Goal: Task Accomplishment & Management: Use online tool/utility

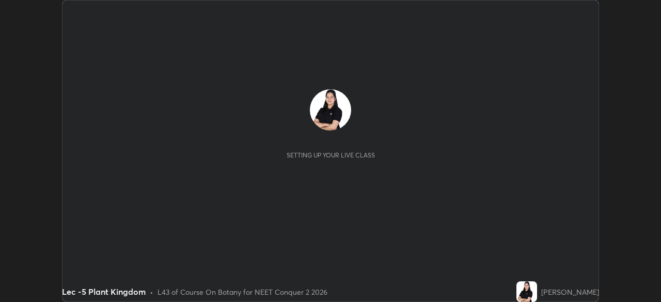
scroll to position [302, 660]
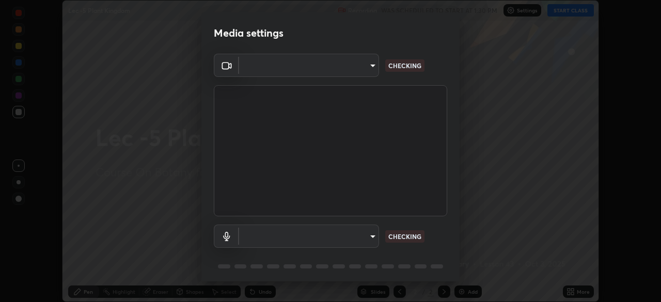
type input "bba66c41345857dcc9a6d4c580dc01eb5c8f13e357e582705132971b55534d29"
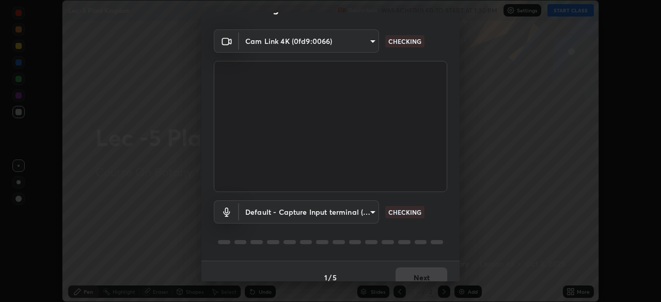
scroll to position [37, 0]
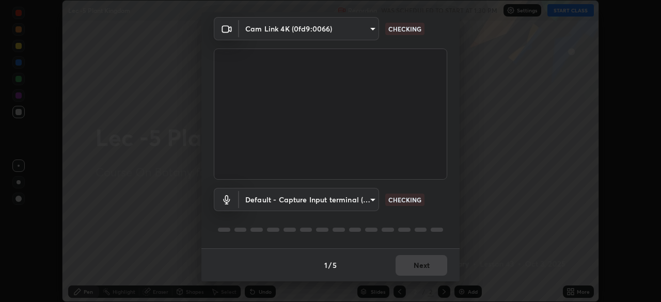
click at [367, 201] on body "Erase all Lec -5 Plant Kingdom Recording WAS SCHEDULED TO START AT 1:30 PM Sett…" at bounding box center [330, 151] width 661 height 302
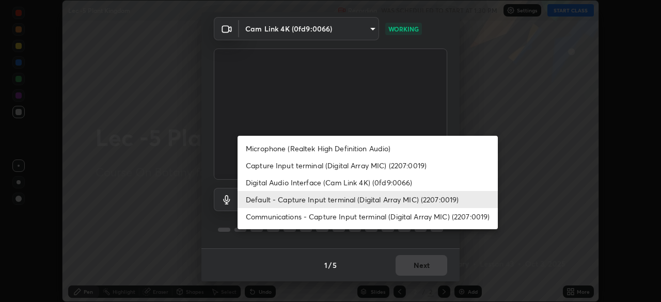
click at [337, 218] on li "Communications - Capture Input terminal (Digital Array MIC) (2207:0019)" at bounding box center [367, 216] width 260 height 17
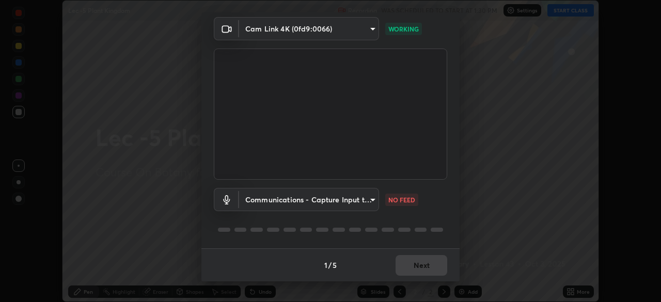
click at [333, 193] on body "Erase all Lec -5 Plant Kingdom Recording WAS SCHEDULED TO START AT 1:30 PM Sett…" at bounding box center [330, 151] width 661 height 302
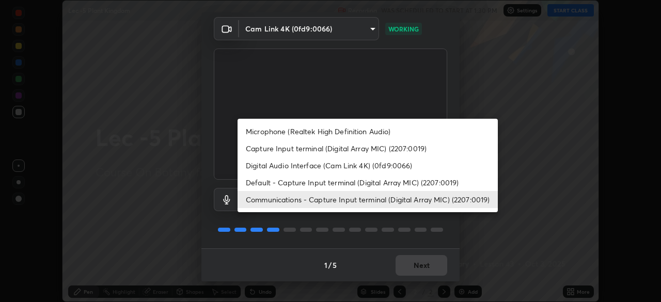
click at [318, 181] on li "Default - Capture Input terminal (Digital Array MIC) (2207:0019)" at bounding box center [367, 182] width 260 height 17
type input "default"
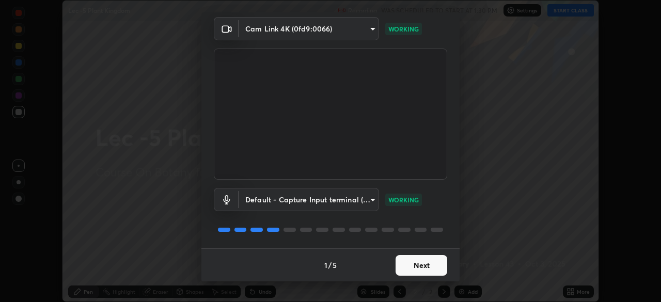
click at [413, 264] on button "Next" at bounding box center [421, 265] width 52 height 21
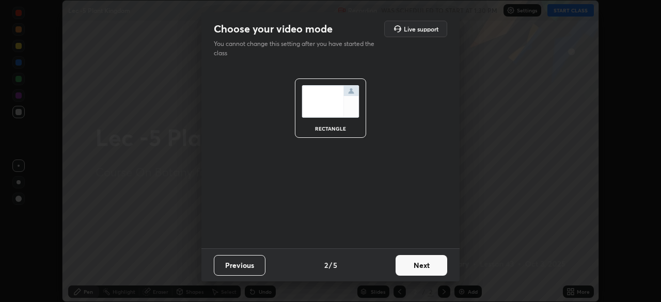
scroll to position [0, 0]
click at [410, 267] on button "Next" at bounding box center [421, 265] width 52 height 21
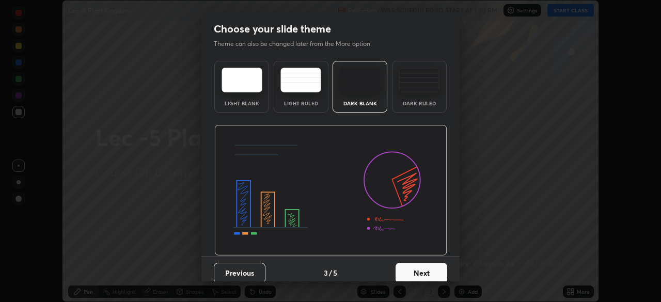
click at [410, 266] on button "Next" at bounding box center [421, 273] width 52 height 21
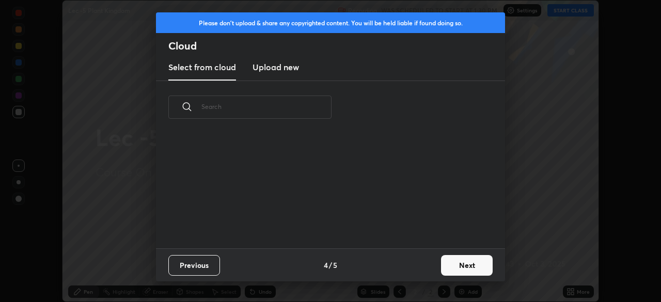
click at [407, 267] on div "Previous 4 / 5 Next" at bounding box center [330, 264] width 349 height 33
click at [450, 266] on button "Next" at bounding box center [467, 265] width 52 height 21
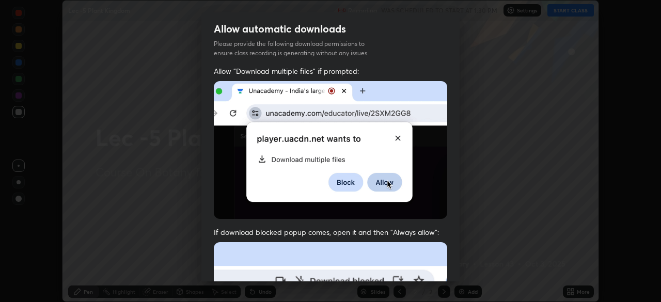
click at [451, 270] on div "Allow "Download multiple files" if prompted: If download blocked popup comes, o…" at bounding box center [330, 283] width 258 height 435
click at [452, 263] on div "Allow "Download multiple files" if prompted: If download blocked popup comes, o…" at bounding box center [330, 283] width 258 height 435
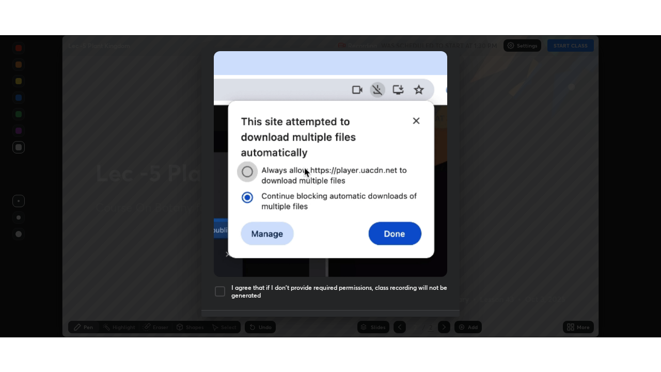
scroll to position [247, 0]
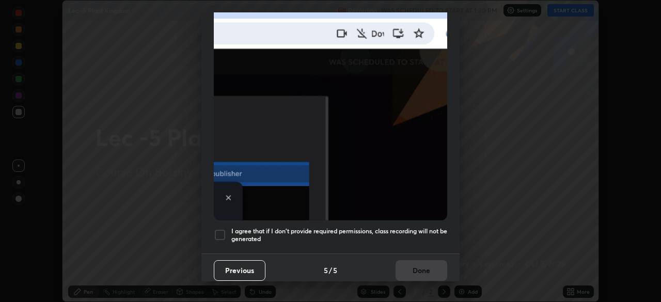
click at [217, 231] on div at bounding box center [220, 235] width 12 height 12
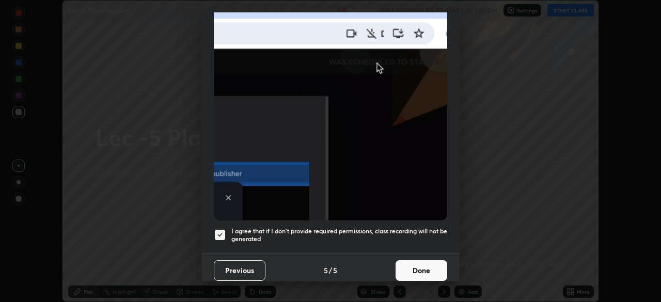
click at [412, 264] on button "Done" at bounding box center [421, 270] width 52 height 21
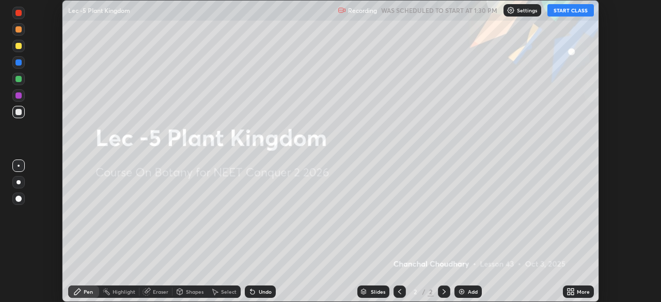
click at [574, 13] on button "START CLASS" at bounding box center [570, 10] width 46 height 12
click at [472, 291] on div "Add" at bounding box center [473, 291] width 10 height 5
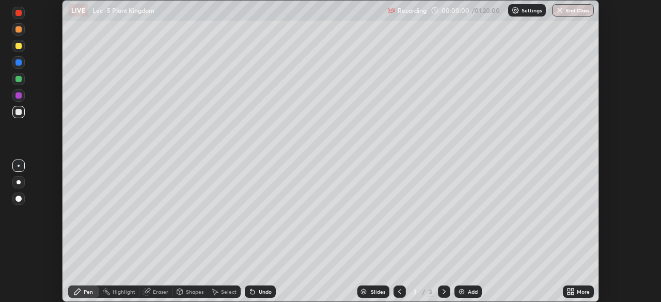
click at [578, 290] on div "More" at bounding box center [583, 291] width 13 height 5
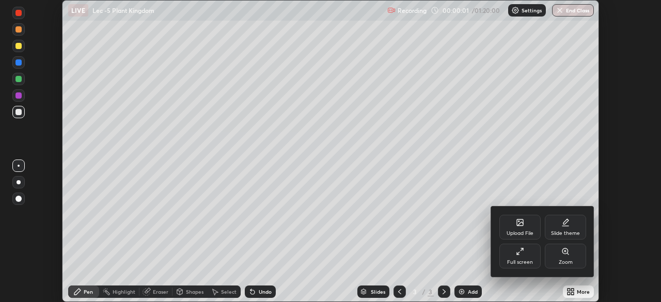
click at [524, 258] on div "Full screen" at bounding box center [519, 256] width 41 height 25
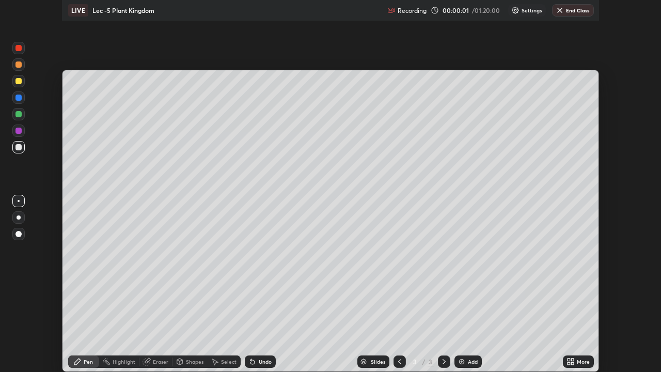
scroll to position [372, 661]
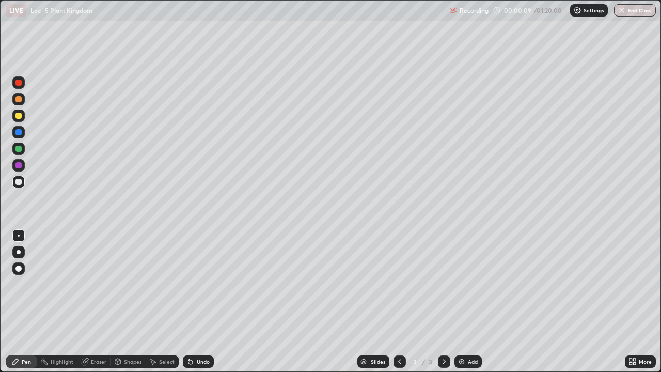
click at [639, 301] on div "More" at bounding box center [644, 361] width 13 height 5
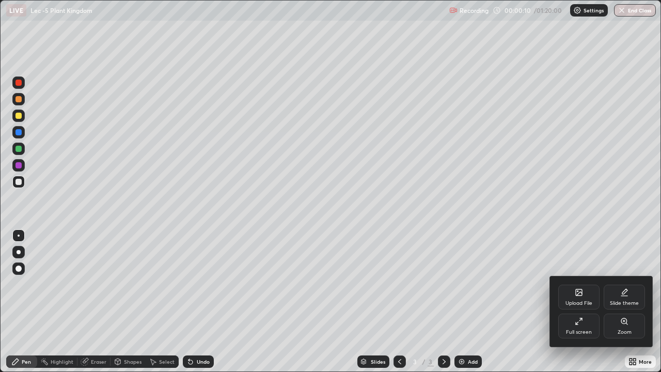
click at [577, 301] on div "Upload File" at bounding box center [578, 302] width 27 height 5
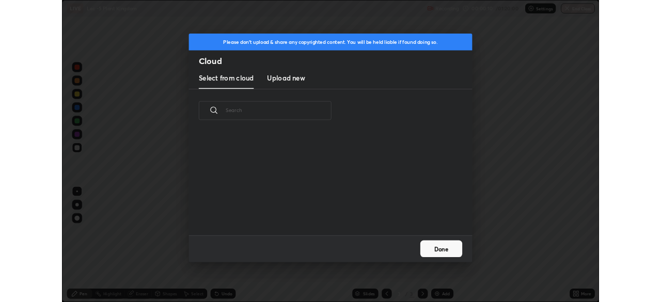
scroll to position [127, 331]
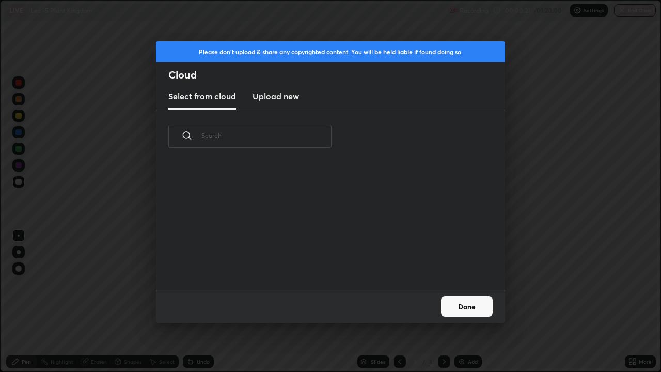
click at [283, 99] on h3 "Upload new" at bounding box center [275, 96] width 46 height 12
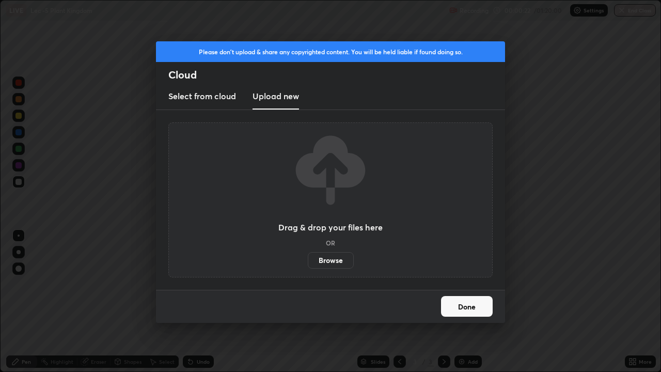
click at [329, 259] on label "Browse" at bounding box center [331, 260] width 46 height 17
click at [308, 259] on input "Browse" at bounding box center [308, 260] width 0 height 17
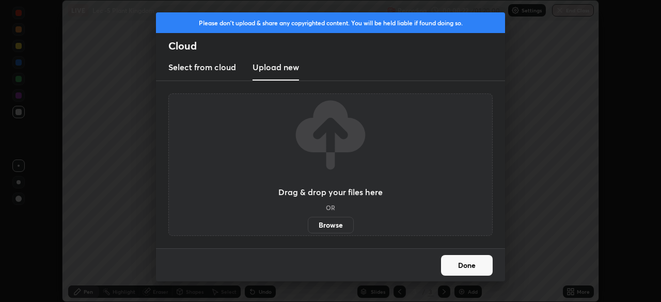
scroll to position [51310, 50952]
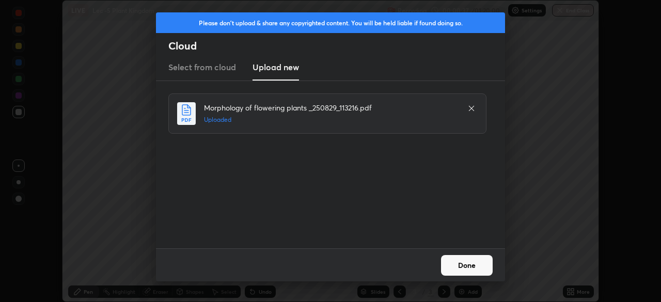
click at [455, 265] on button "Done" at bounding box center [467, 265] width 52 height 21
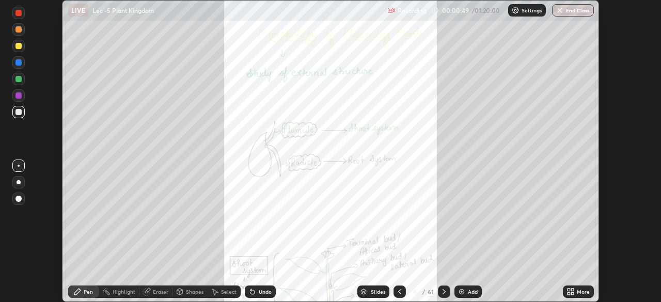
click at [364, 291] on icon at bounding box center [363, 290] width 5 height 3
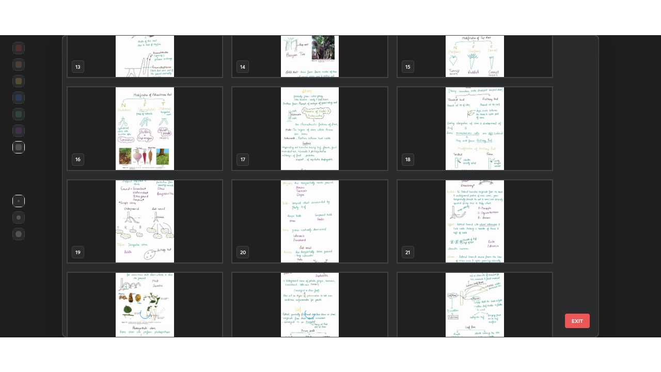
scroll to position [444, 0]
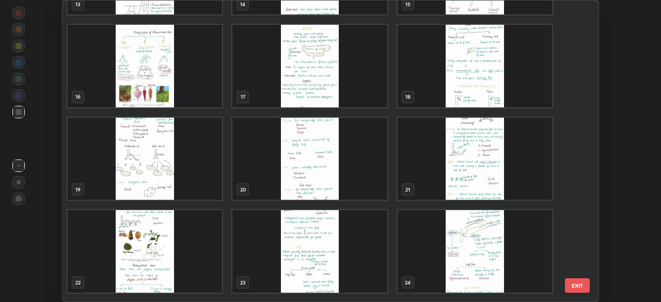
click at [282, 91] on img "grid" at bounding box center [309, 66] width 154 height 83
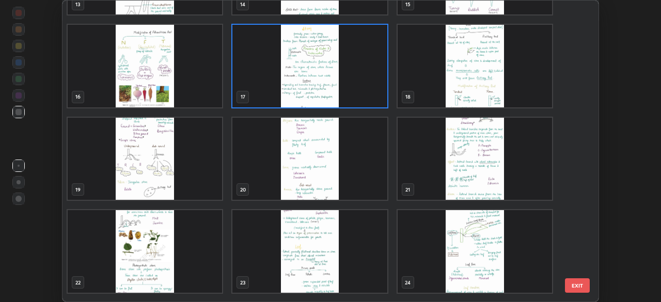
click at [281, 91] on img "grid" at bounding box center [309, 66] width 154 height 83
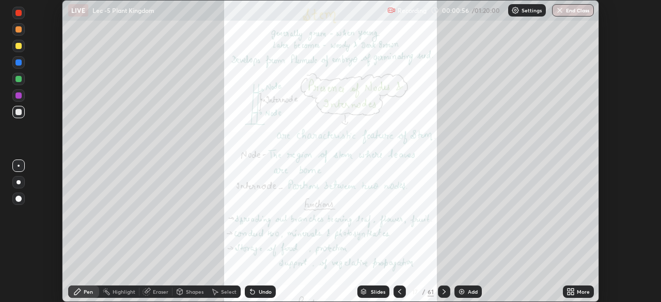
click at [572, 290] on icon at bounding box center [572, 290] width 3 height 3
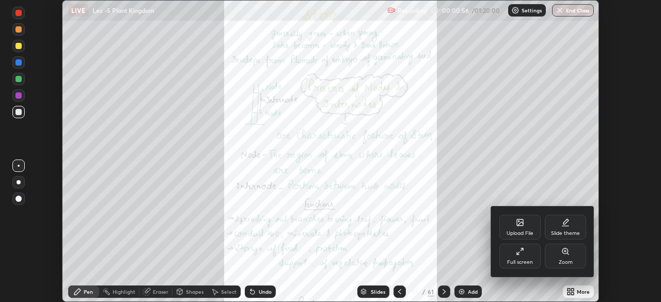
click at [515, 267] on div "Full screen" at bounding box center [519, 256] width 41 height 25
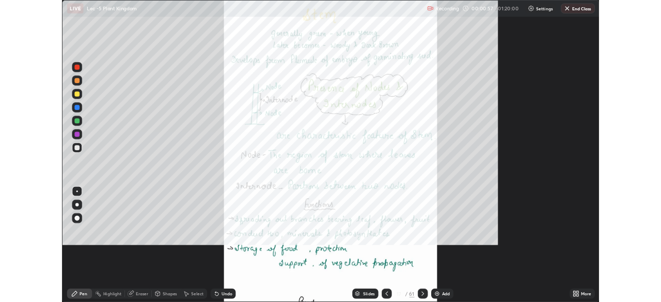
scroll to position [372, 661]
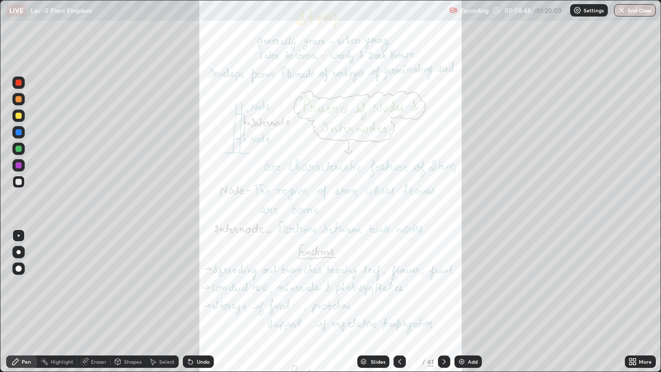
click at [398, 301] on icon at bounding box center [399, 361] width 3 height 5
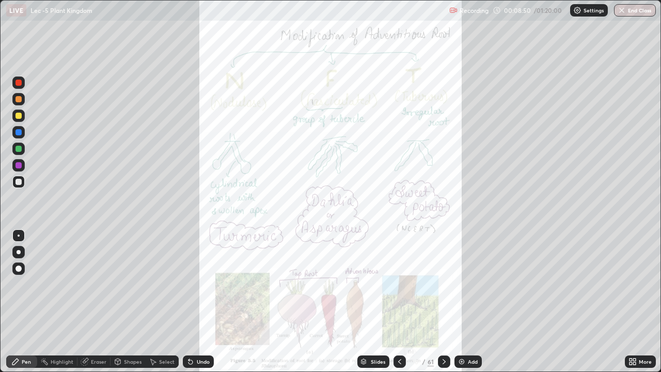
click at [459, 301] on img at bounding box center [461, 361] width 8 height 8
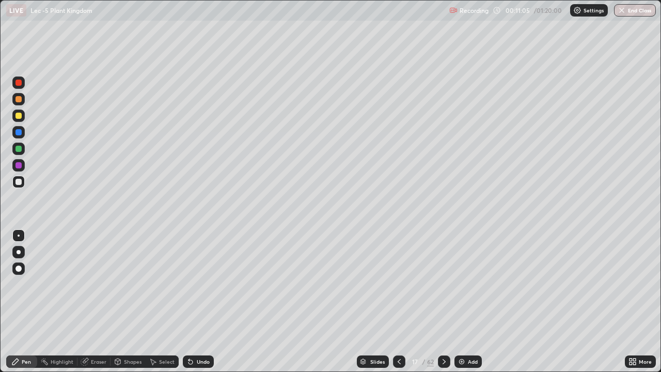
click at [19, 301] on icon at bounding box center [15, 361] width 8 height 8
click at [23, 253] on div at bounding box center [18, 252] width 12 height 12
click at [20, 113] on div at bounding box center [18, 116] width 6 height 6
click at [17, 98] on div at bounding box center [18, 99] width 6 height 6
click at [23, 187] on div at bounding box center [18, 181] width 12 height 12
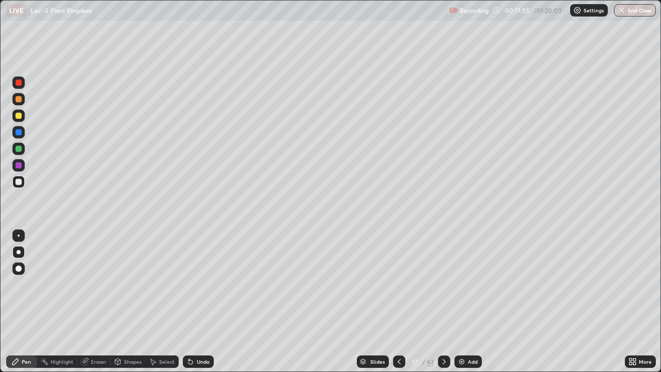
click at [198, 301] on div "Undo" at bounding box center [203, 361] width 13 height 5
click at [197, 301] on div "Undo" at bounding box center [203, 361] width 13 height 5
click at [196, 301] on div "Undo" at bounding box center [198, 361] width 31 height 12
click at [194, 301] on div "Undo" at bounding box center [198, 361] width 31 height 12
click at [443, 301] on icon at bounding box center [444, 361] width 8 height 8
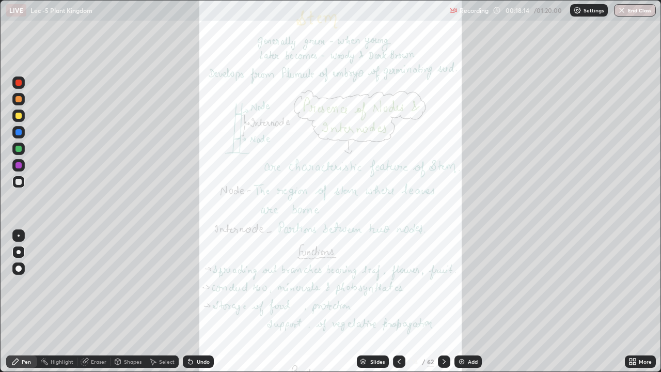
click at [58, 301] on div "Highlight" at bounding box center [62, 361] width 23 height 5
click at [17, 115] on div at bounding box center [18, 116] width 6 height 6
click at [438, 301] on div at bounding box center [444, 361] width 12 height 12
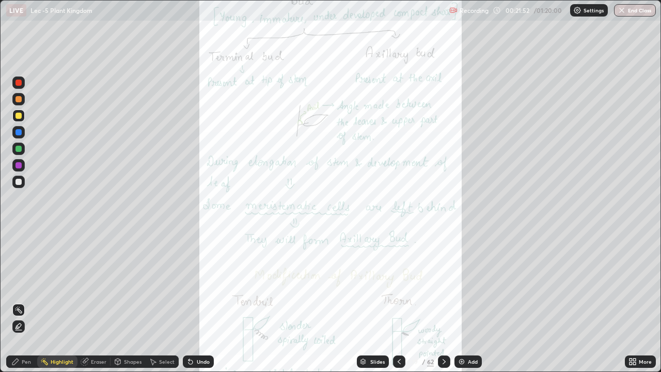
click at [646, 301] on div "More" at bounding box center [640, 361] width 31 height 12
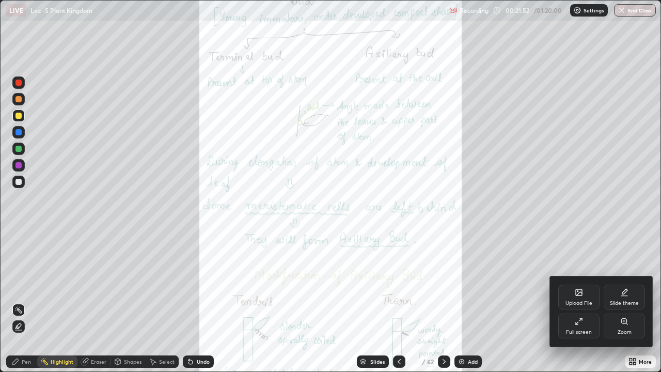
click at [613, 301] on div "Zoom" at bounding box center [623, 325] width 41 height 25
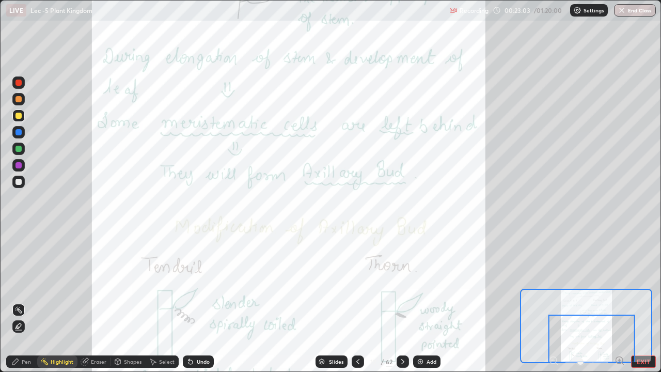
click at [22, 301] on div "Pen" at bounding box center [26, 361] width 9 height 5
click at [21, 186] on div at bounding box center [18, 181] width 12 height 12
click at [357, 301] on icon at bounding box center [358, 361] width 8 height 8
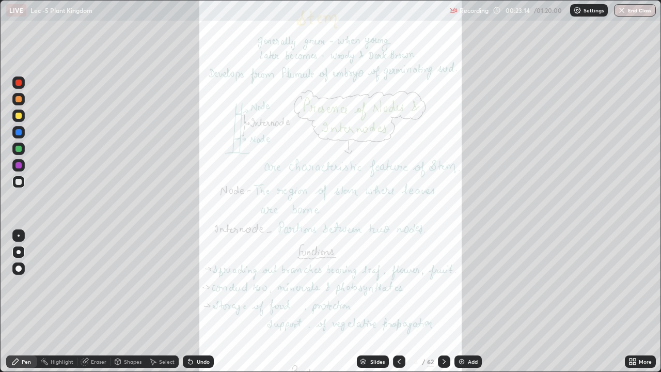
click at [642, 301] on div "More" at bounding box center [644, 361] width 13 height 5
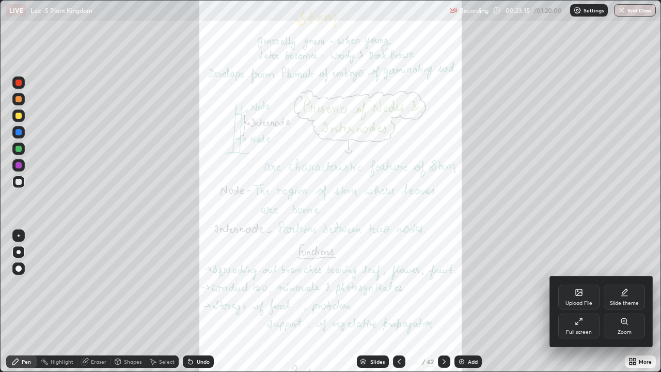
click at [621, 301] on div "Zoom" at bounding box center [623, 325] width 41 height 25
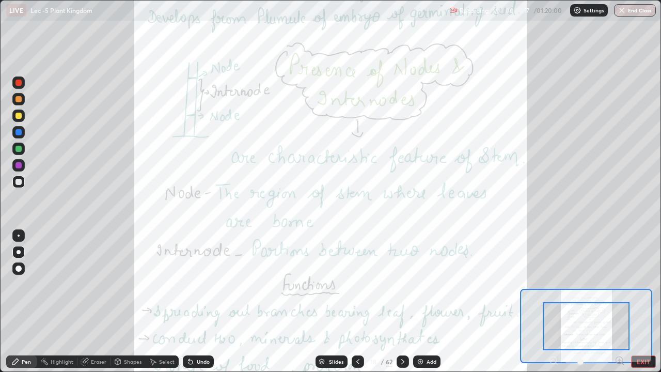
click at [406, 301] on div at bounding box center [402, 361] width 12 height 12
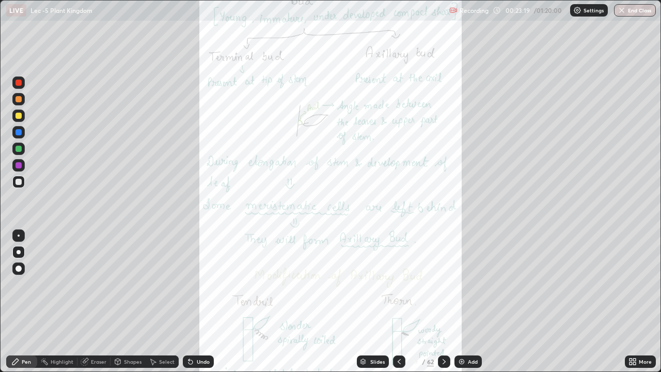
click at [441, 301] on icon at bounding box center [444, 361] width 8 height 8
click at [633, 301] on icon at bounding box center [632, 361] width 8 height 8
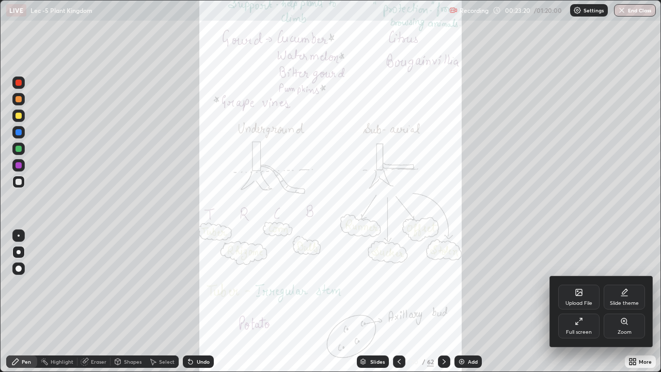
click at [627, 301] on div "Zoom" at bounding box center [624, 331] width 14 height 5
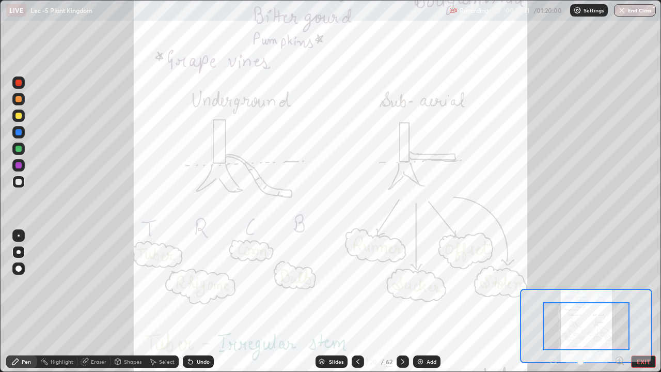
click at [619, 301] on icon at bounding box center [619, 360] width 3 height 0
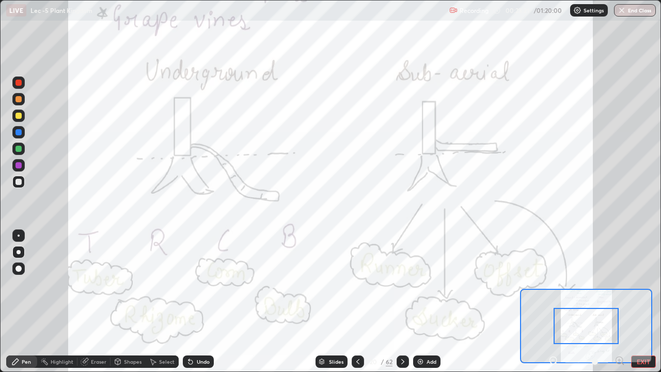
click at [619, 301] on icon at bounding box center [619, 360] width 3 height 0
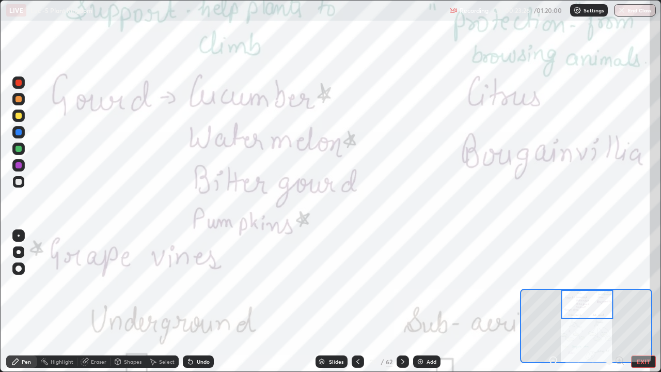
click at [22, 114] on div at bounding box center [18, 115] width 12 height 12
click at [198, 301] on div "Undo" at bounding box center [203, 361] width 13 height 5
click at [56, 301] on div "Highlight" at bounding box center [62, 361] width 23 height 5
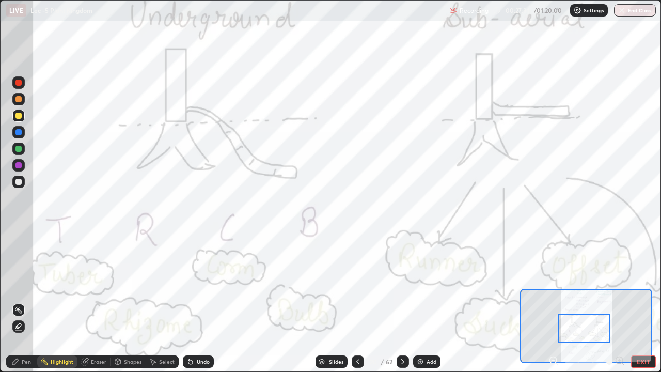
click at [549, 301] on icon at bounding box center [553, 360] width 10 height 10
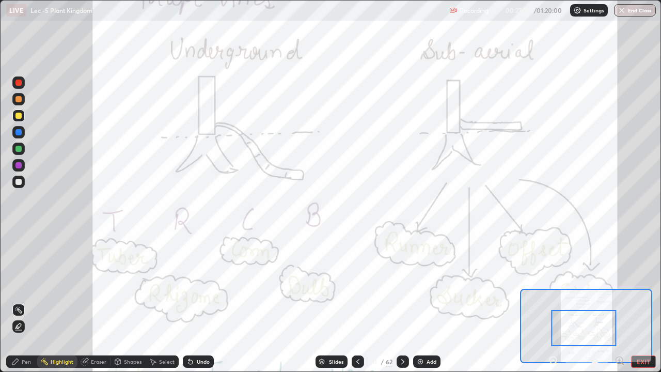
click at [633, 301] on button "EXIT" at bounding box center [643, 361] width 25 height 12
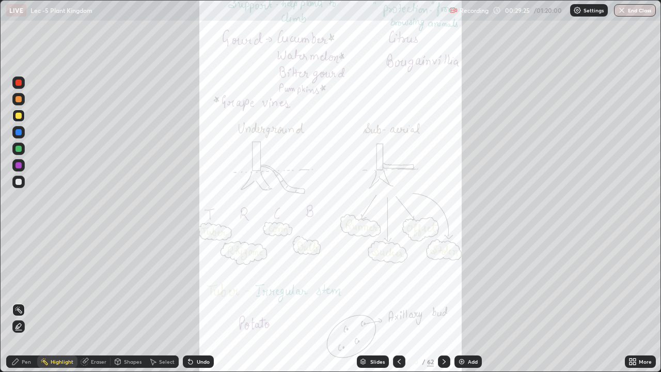
click at [444, 301] on icon at bounding box center [444, 361] width 8 height 8
click at [636, 301] on div "More" at bounding box center [640, 361] width 31 height 12
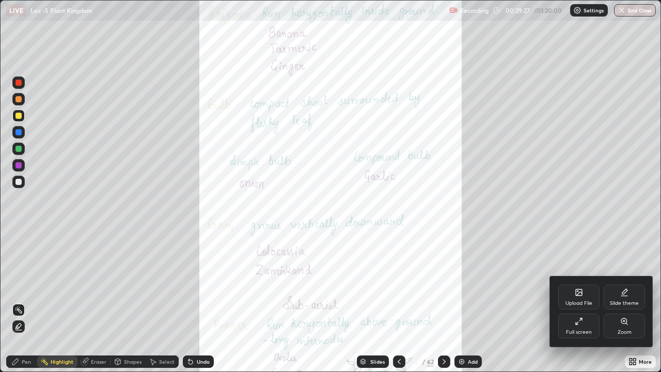
click at [624, 301] on div "Zoom" at bounding box center [624, 331] width 14 height 5
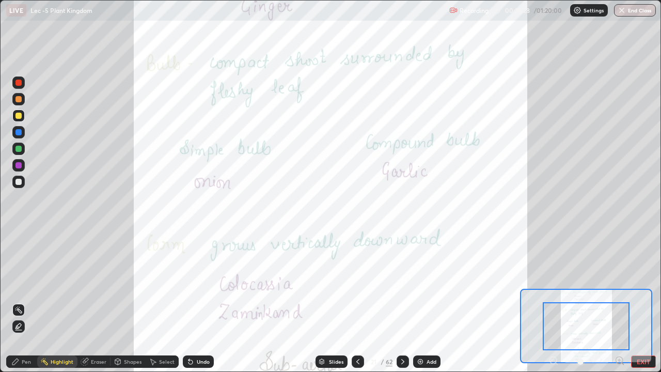
click at [620, 301] on icon at bounding box center [619, 360] width 10 height 10
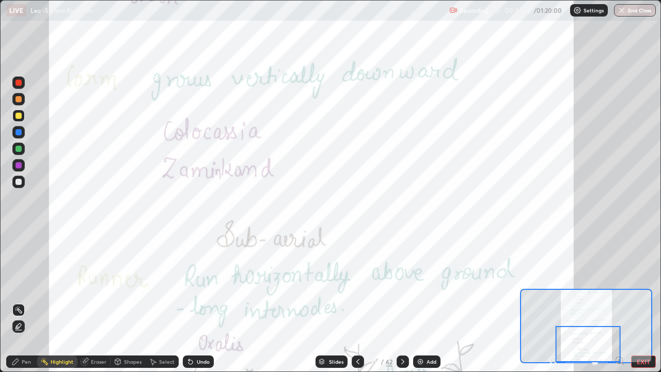
click at [402, 301] on icon at bounding box center [402, 361] width 8 height 8
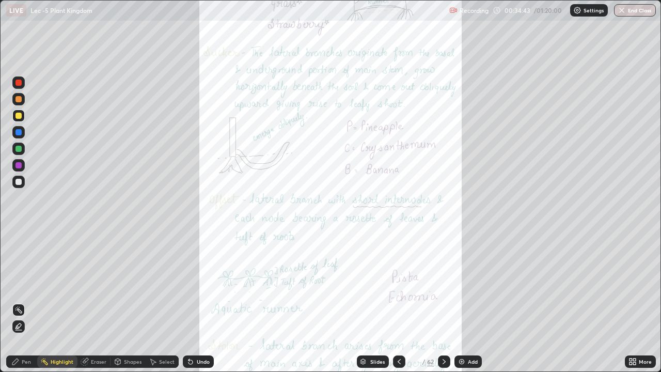
click at [625, 301] on div "More" at bounding box center [640, 361] width 31 height 21
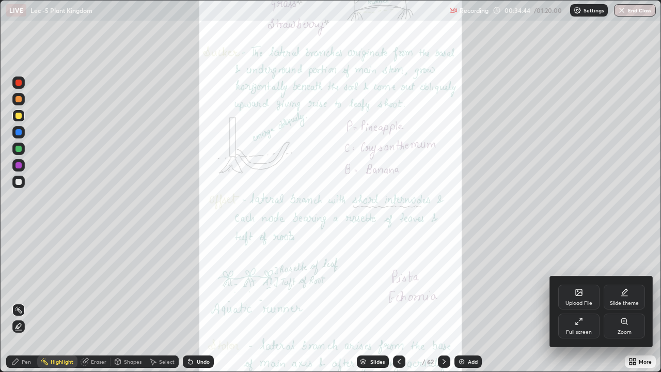
click at [618, 301] on div "Zoom" at bounding box center [623, 325] width 41 height 25
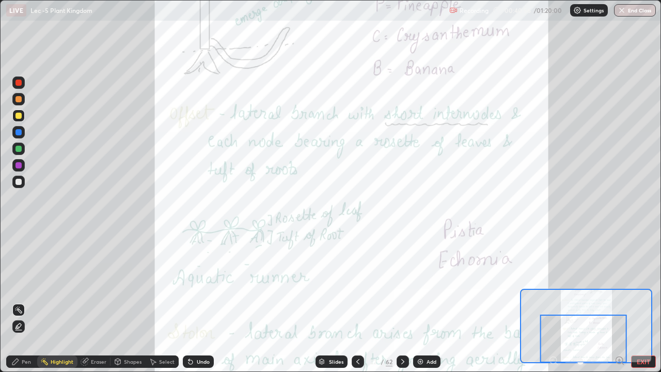
click at [402, 301] on icon at bounding box center [402, 361] width 8 height 8
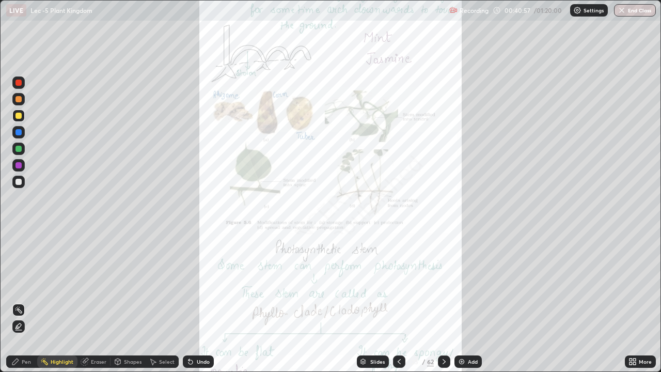
click at [632, 301] on icon at bounding box center [632, 361] width 8 height 8
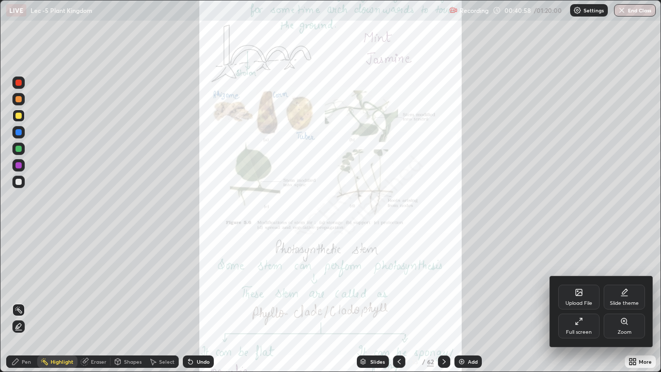
click at [617, 301] on div "Zoom" at bounding box center [623, 325] width 41 height 25
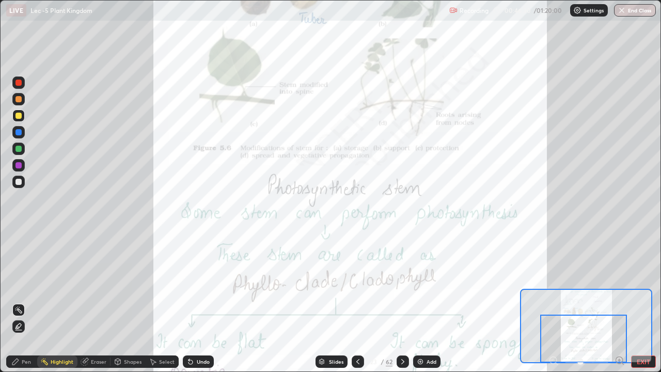
click at [357, 301] on icon at bounding box center [358, 361] width 8 height 8
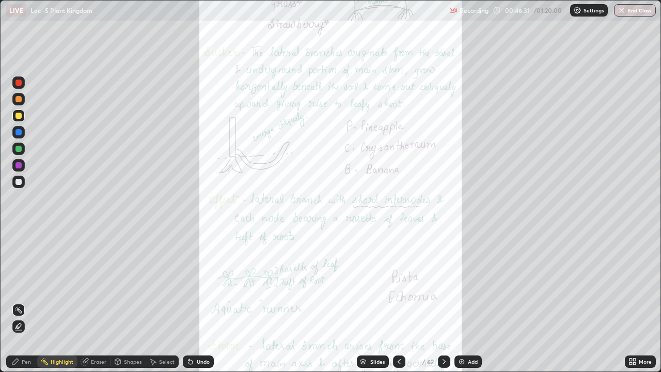
click at [460, 301] on img at bounding box center [461, 361] width 8 height 8
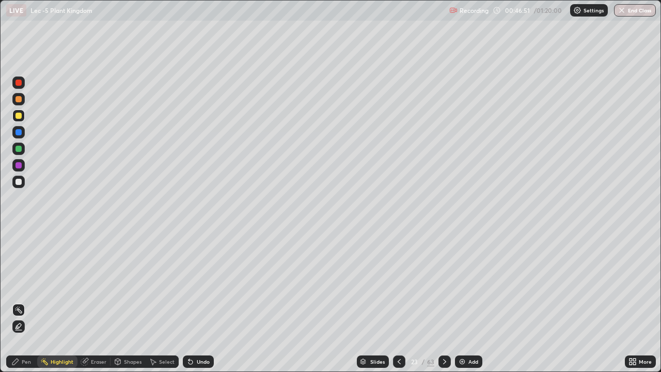
click at [15, 301] on div "Pen" at bounding box center [21, 361] width 31 height 21
click at [23, 187] on div at bounding box center [18, 181] width 12 height 17
click at [20, 119] on div at bounding box center [18, 115] width 12 height 12
click at [22, 148] on div at bounding box center [18, 148] width 12 height 12
click at [22, 118] on div at bounding box center [18, 115] width 12 height 12
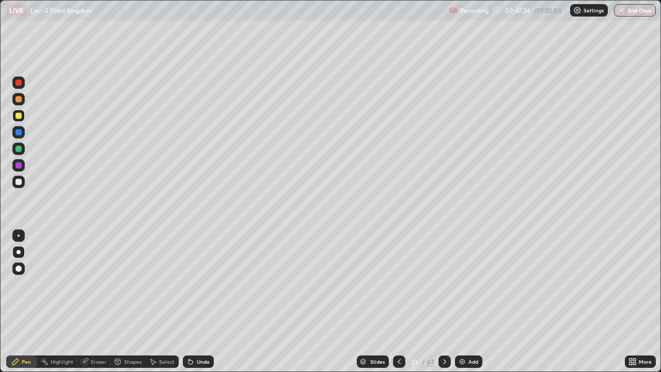
click at [17, 149] on div at bounding box center [18, 149] width 6 height 6
click at [197, 301] on div "Undo" at bounding box center [203, 361] width 13 height 5
click at [197, 301] on div "Undo" at bounding box center [198, 361] width 31 height 12
click at [21, 184] on div at bounding box center [18, 182] width 6 height 6
click at [443, 301] on icon at bounding box center [444, 361] width 8 height 8
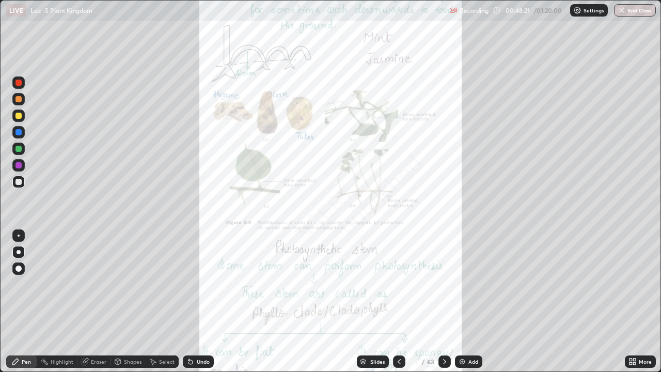
click at [58, 301] on div "Highlight" at bounding box center [57, 361] width 40 height 12
click at [18, 117] on div at bounding box center [18, 116] width 6 height 6
click at [444, 301] on icon at bounding box center [444, 361] width 8 height 8
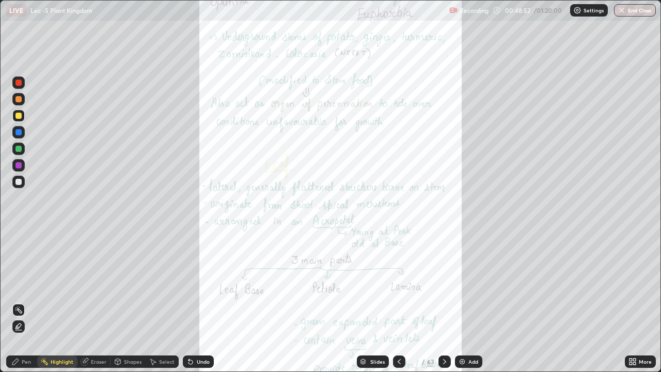
click at [648, 301] on div "More" at bounding box center [644, 361] width 13 height 5
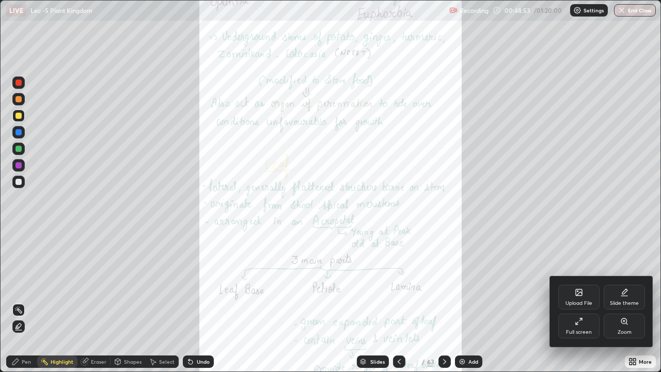
click at [623, 301] on div "Zoom" at bounding box center [623, 325] width 41 height 25
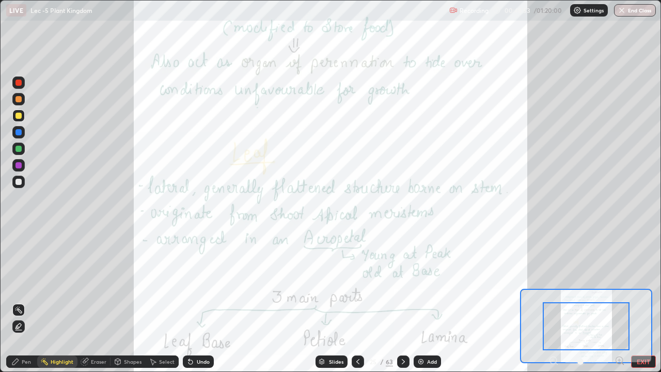
click at [621, 301] on icon at bounding box center [619, 360] width 10 height 10
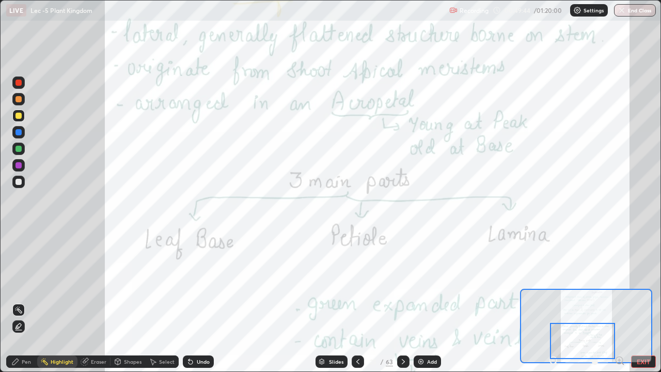
click at [549, 301] on icon at bounding box center [553, 360] width 10 height 10
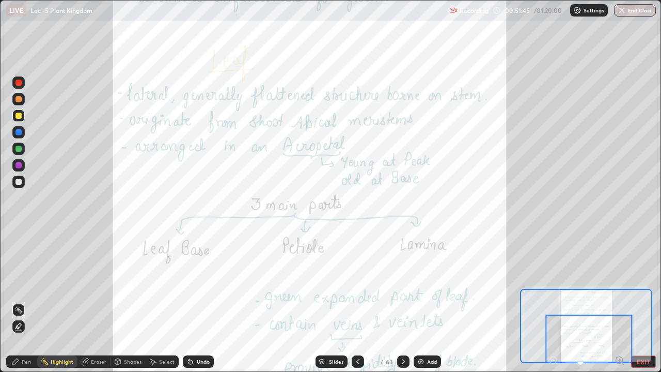
click at [399, 301] on icon at bounding box center [403, 361] width 8 height 8
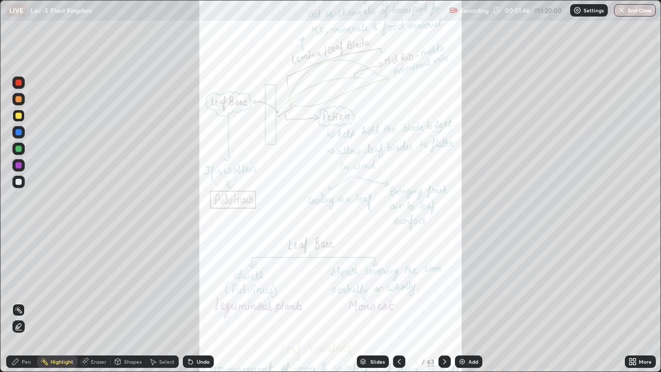
click at [638, 301] on div "More" at bounding box center [640, 361] width 31 height 12
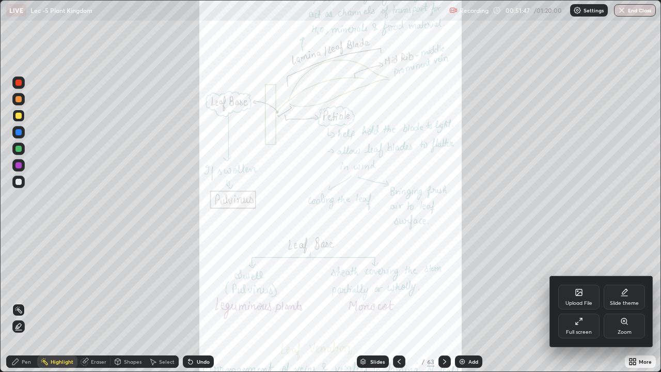
click at [621, 301] on div "Zoom" at bounding box center [623, 325] width 41 height 25
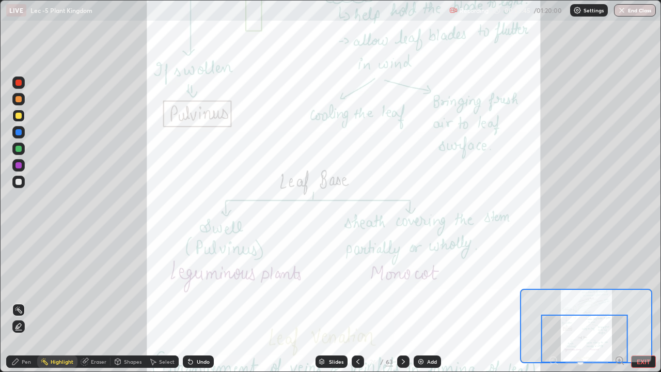
click at [405, 301] on icon at bounding box center [403, 361] width 8 height 8
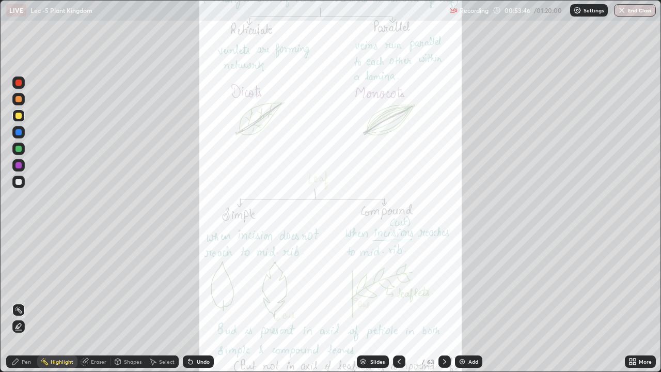
click at [634, 301] on icon at bounding box center [632, 361] width 8 height 8
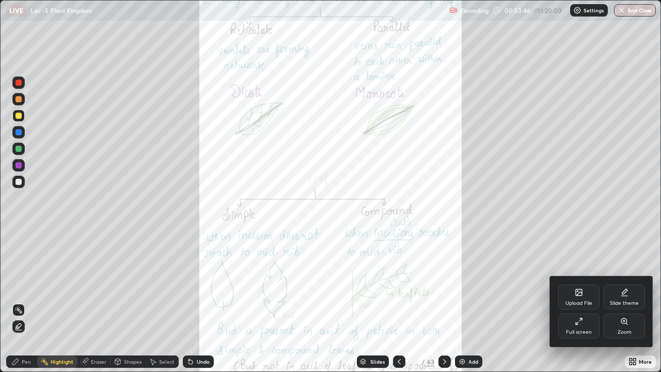
click at [614, 301] on div "Zoom" at bounding box center [623, 325] width 41 height 25
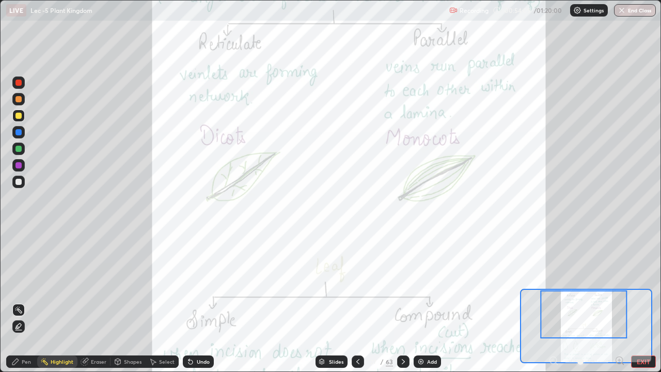
click at [26, 301] on div "Pen" at bounding box center [26, 361] width 9 height 5
click at [23, 187] on div at bounding box center [18, 181] width 12 height 17
click at [59, 301] on div "Highlight" at bounding box center [62, 361] width 23 height 5
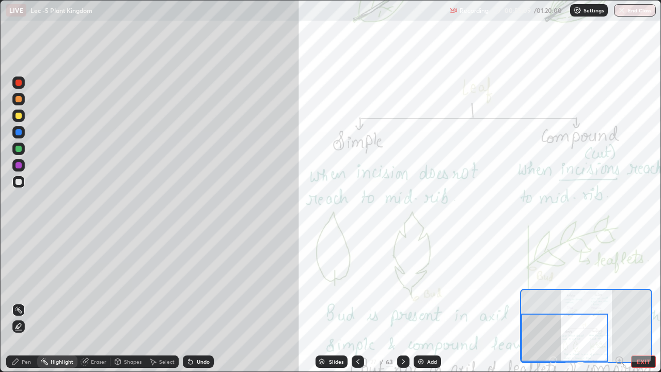
click at [22, 301] on div "Pen" at bounding box center [26, 361] width 9 height 5
click at [18, 119] on div at bounding box center [18, 115] width 12 height 12
click at [55, 301] on div "Highlight" at bounding box center [62, 361] width 23 height 5
click at [20, 301] on icon at bounding box center [18, 310] width 8 height 8
click at [91, 301] on div "Eraser" at bounding box center [98, 361] width 15 height 5
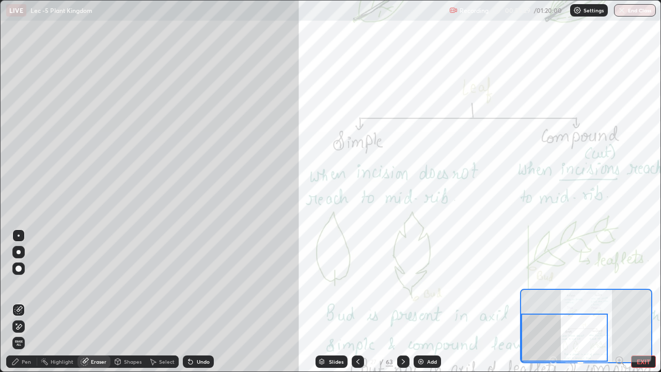
click at [94, 301] on div "Eraser" at bounding box center [98, 361] width 15 height 5
click at [19, 301] on icon at bounding box center [20, 308] width 6 height 5
click at [23, 301] on div "Pen" at bounding box center [26, 361] width 9 height 5
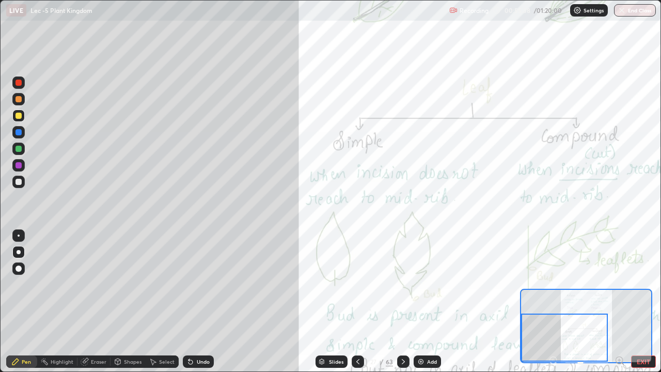
click at [21, 179] on div at bounding box center [18, 181] width 12 height 12
click at [21, 118] on div at bounding box center [18, 115] width 12 height 12
click at [92, 301] on div "Eraser" at bounding box center [98, 361] width 15 height 5
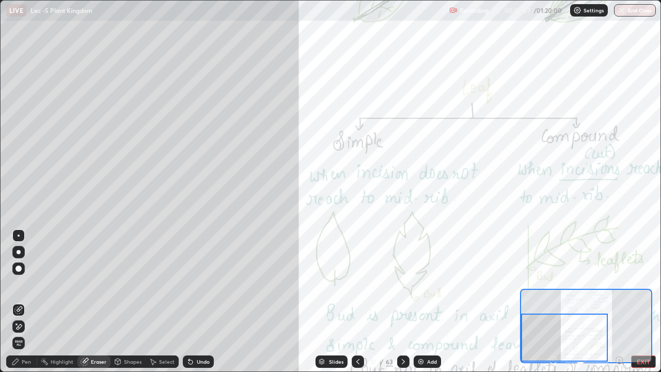
click at [22, 301] on div "Pen" at bounding box center [21, 361] width 31 height 21
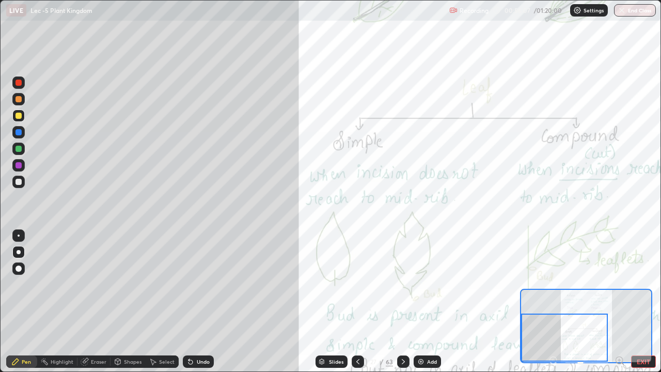
click at [19, 186] on div at bounding box center [18, 181] width 12 height 12
click at [59, 301] on div "Highlight" at bounding box center [62, 361] width 23 height 5
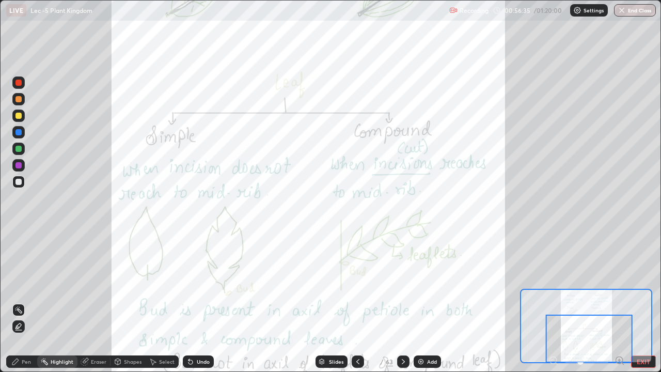
click at [20, 152] on div at bounding box center [18, 148] width 12 height 12
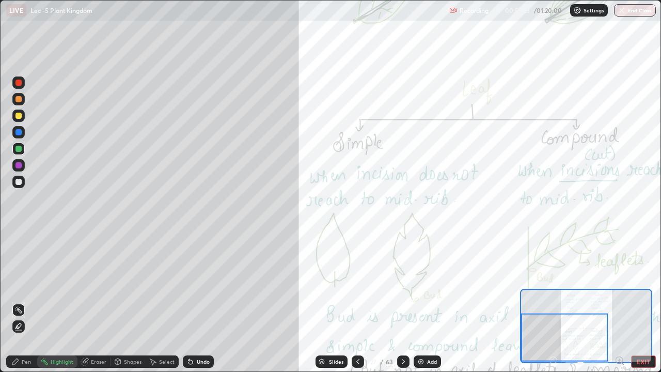
click at [13, 301] on icon at bounding box center [15, 361] width 6 height 6
click at [15, 183] on div at bounding box center [18, 182] width 6 height 6
click at [20, 151] on div at bounding box center [18, 149] width 6 height 6
click at [198, 301] on div "Undo" at bounding box center [203, 361] width 13 height 5
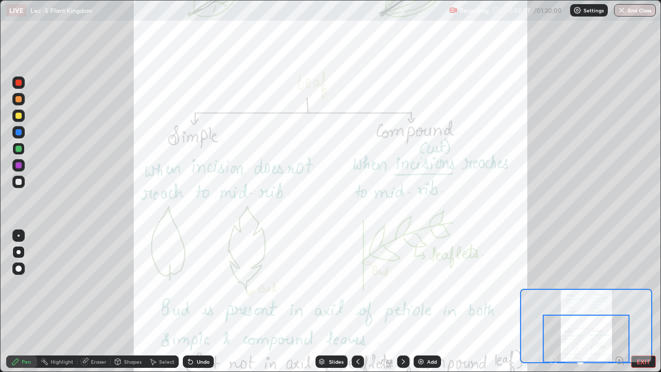
click at [60, 301] on div "Highlight" at bounding box center [62, 361] width 23 height 5
click at [402, 301] on icon at bounding box center [403, 361] width 8 height 8
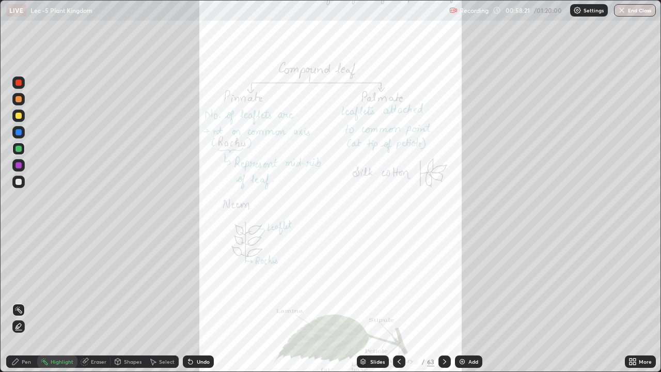
click at [644, 301] on div "More" at bounding box center [640, 361] width 31 height 12
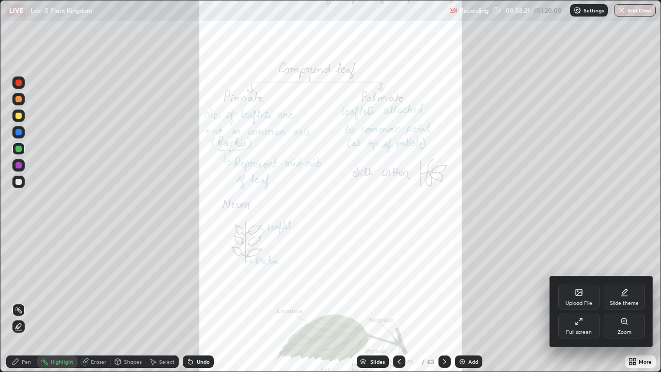
click at [622, 301] on div "Zoom" at bounding box center [623, 325] width 41 height 25
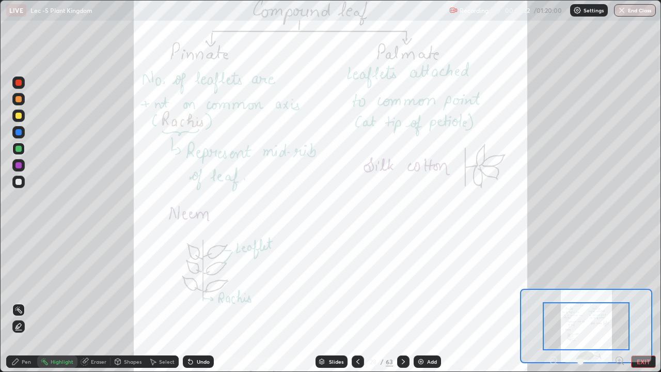
click at [624, 301] on icon at bounding box center [619, 360] width 10 height 10
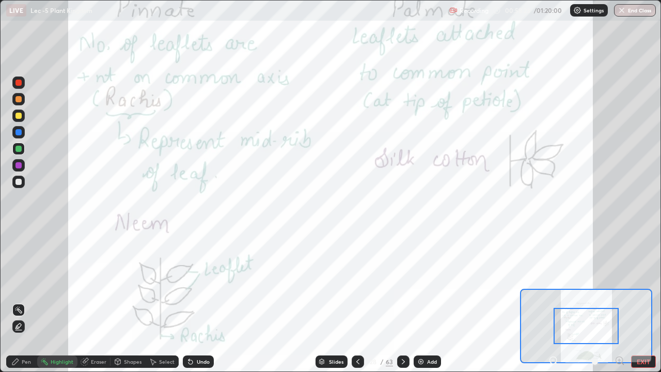
click at [556, 301] on icon at bounding box center [556, 363] width 2 height 2
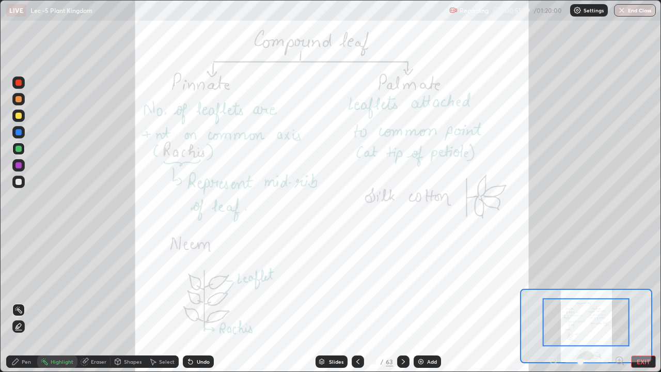
click at [402, 301] on icon at bounding box center [403, 361] width 3 height 5
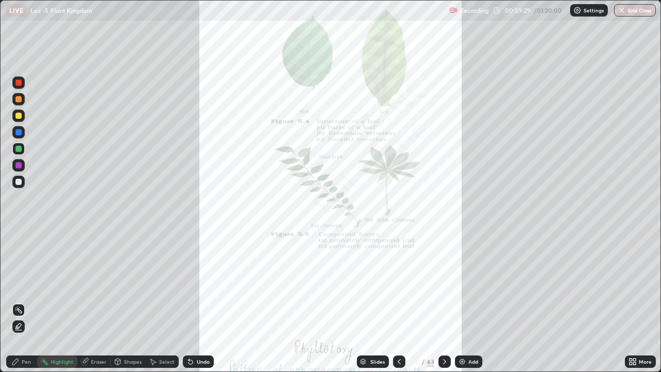
click at [443, 301] on icon at bounding box center [444, 361] width 8 height 8
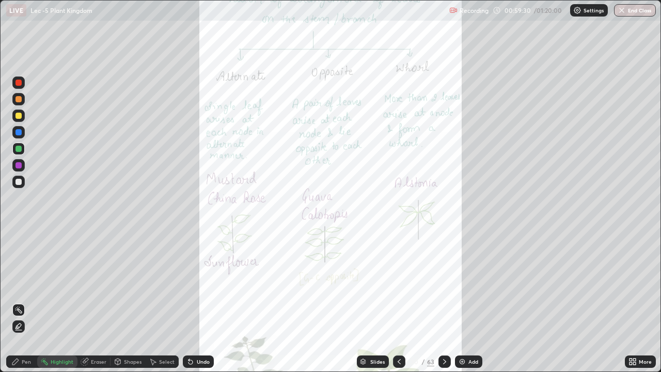
click at [645, 301] on div "More" at bounding box center [640, 361] width 31 height 12
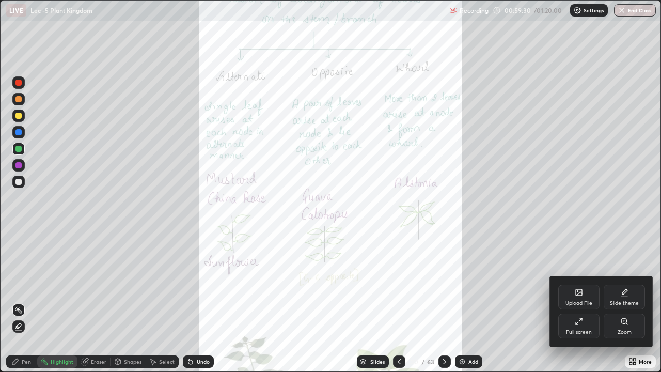
click at [625, 301] on div "Zoom" at bounding box center [623, 325] width 41 height 25
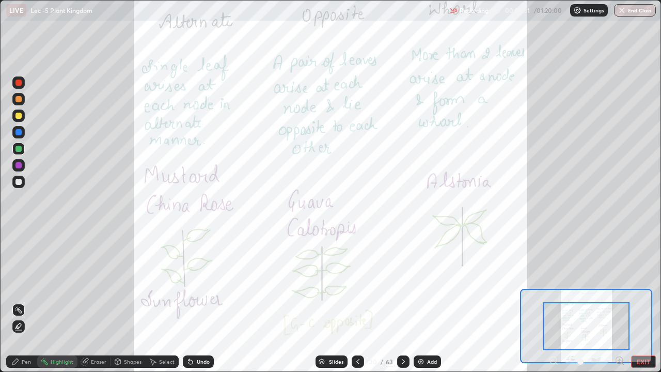
click at [622, 301] on icon at bounding box center [622, 363] width 2 height 2
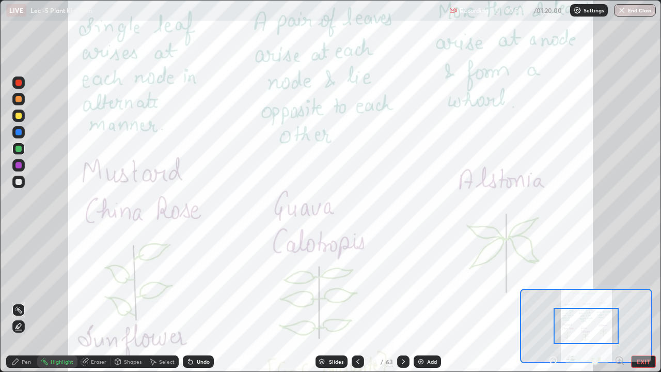
click at [556, 301] on icon at bounding box center [556, 363] width 2 height 2
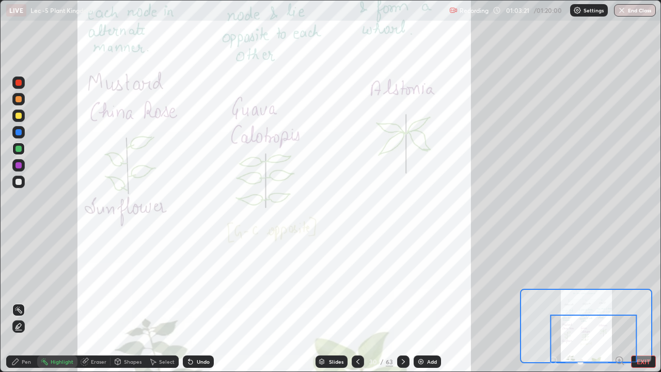
click at [402, 301] on icon at bounding box center [403, 361] width 8 height 8
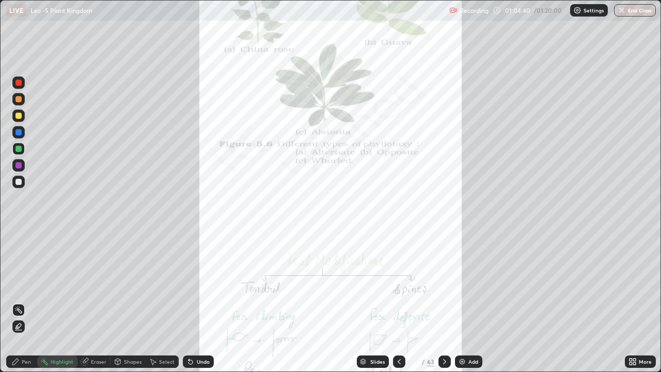
click at [443, 301] on icon at bounding box center [444, 361] width 8 height 8
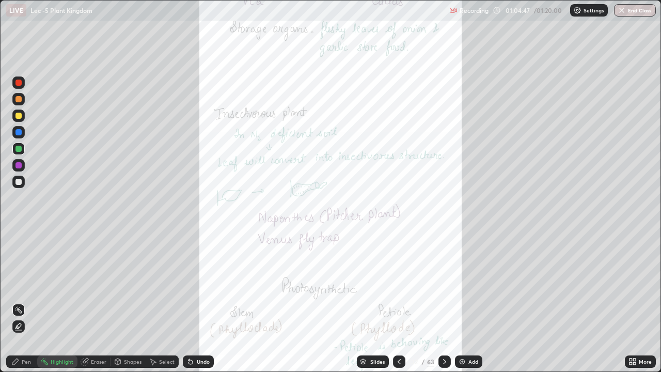
click at [649, 301] on div "More" at bounding box center [640, 361] width 31 height 21
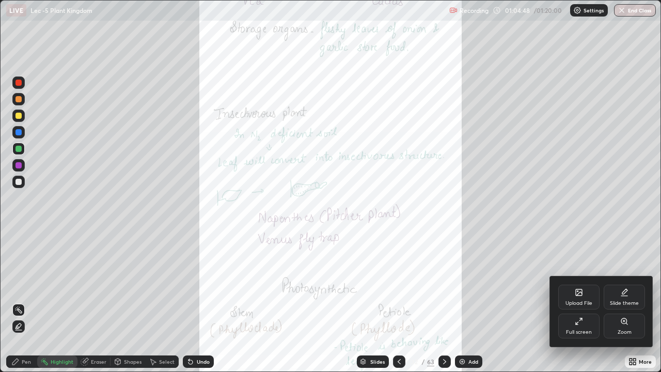
click at [630, 301] on div "Zoom" at bounding box center [623, 325] width 41 height 25
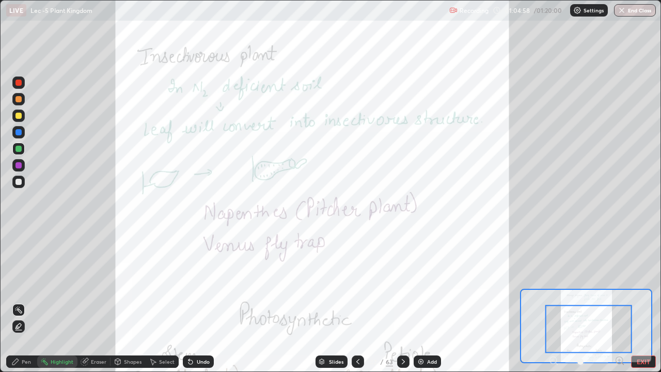
click at [549, 301] on div at bounding box center [586, 361] width 76 height 12
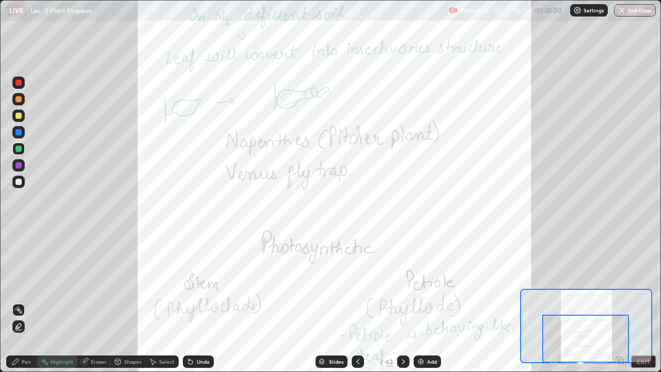
click at [399, 301] on icon at bounding box center [403, 361] width 8 height 8
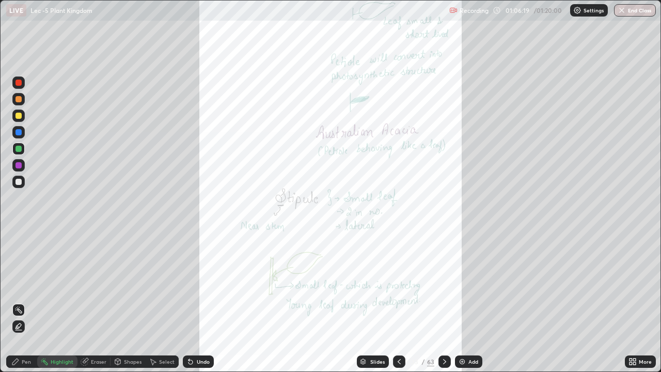
click at [639, 301] on div "More" at bounding box center [640, 361] width 31 height 12
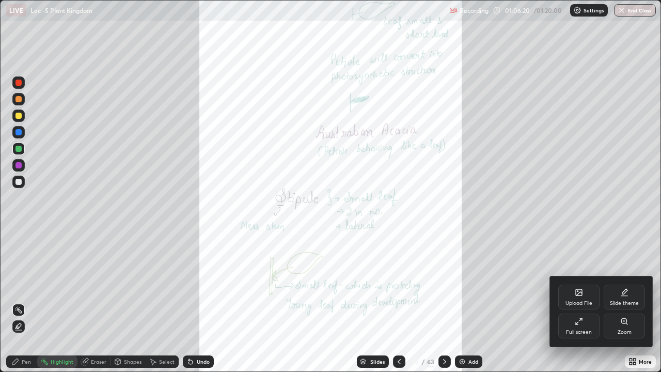
click at [626, 301] on div "Zoom" at bounding box center [623, 325] width 41 height 25
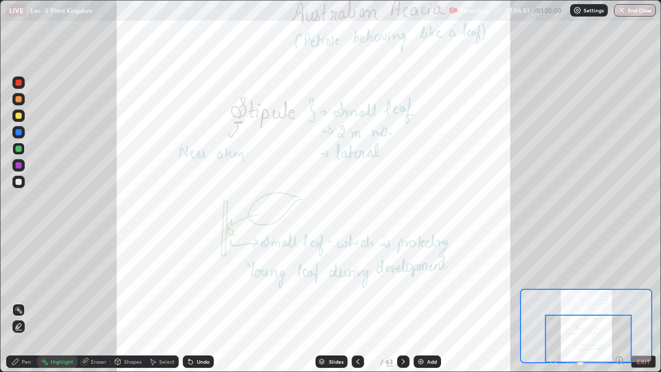
click at [399, 301] on icon at bounding box center [403, 361] width 8 height 8
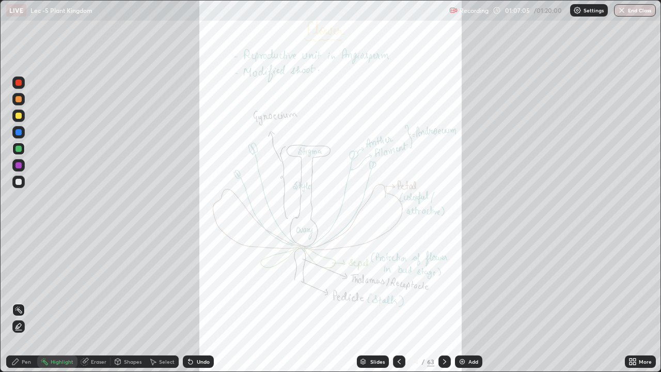
click at [631, 301] on div "More" at bounding box center [640, 361] width 31 height 12
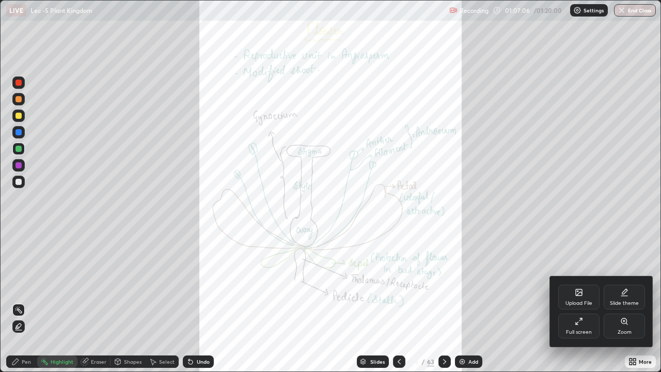
click at [585, 301] on div "Full screen" at bounding box center [579, 331] width 26 height 5
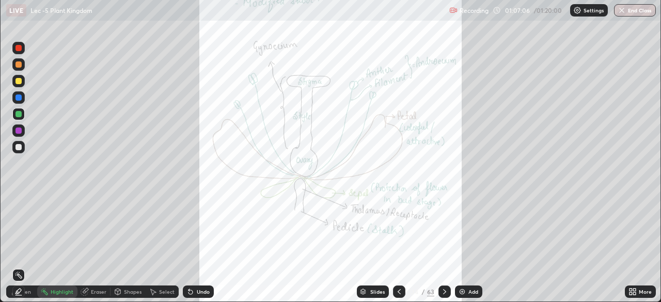
scroll to position [51310, 50952]
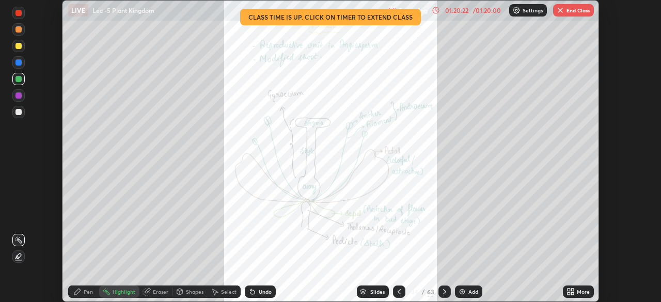
click at [562, 10] on img "button" at bounding box center [560, 10] width 8 height 8
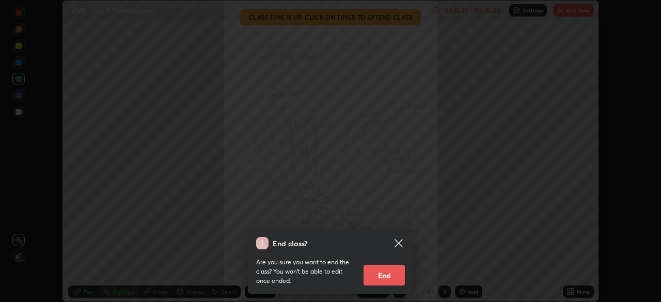
click at [380, 273] on button "End" at bounding box center [383, 275] width 41 height 21
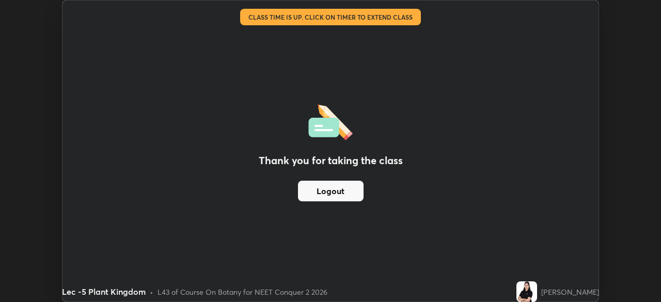
click at [330, 195] on button "Logout" at bounding box center [331, 191] width 66 height 21
